Goal: Task Accomplishment & Management: Complete application form

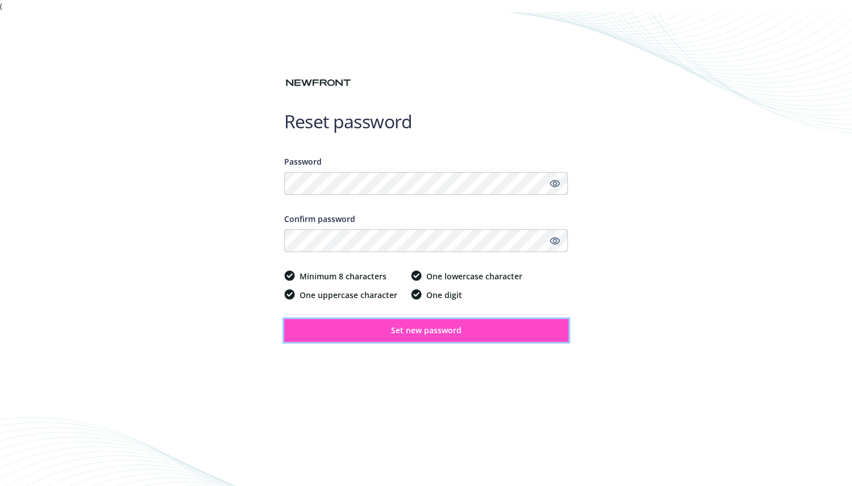
click at [411, 332] on span "Set new password" at bounding box center [426, 330] width 70 height 11
